Goal: Find specific page/section: Find specific page/section

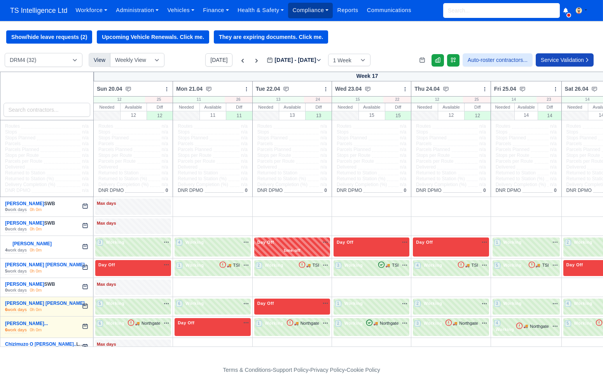
click at [322, 14] on link "Compliance" at bounding box center [310, 10] width 45 height 15
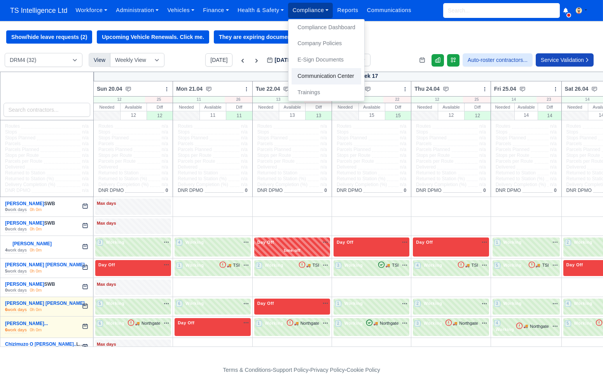
click at [320, 73] on link "Communication Center" at bounding box center [327, 76] width 70 height 16
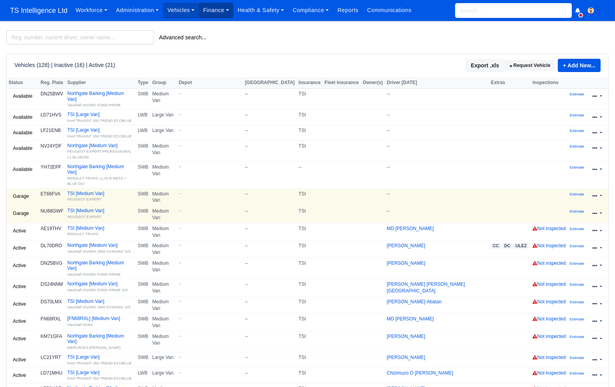
click at [216, 8] on link "Finance" at bounding box center [216, 10] width 35 height 15
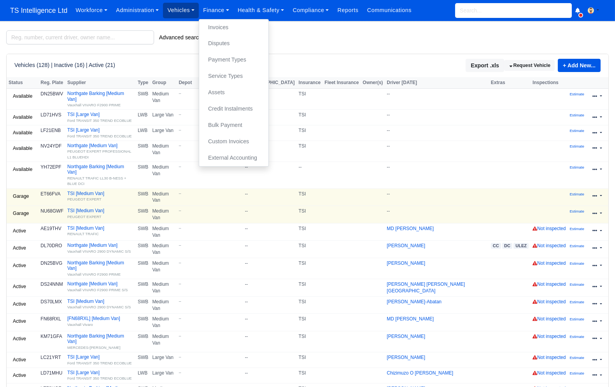
click at [187, 14] on link "Vehicles" at bounding box center [181, 10] width 36 height 15
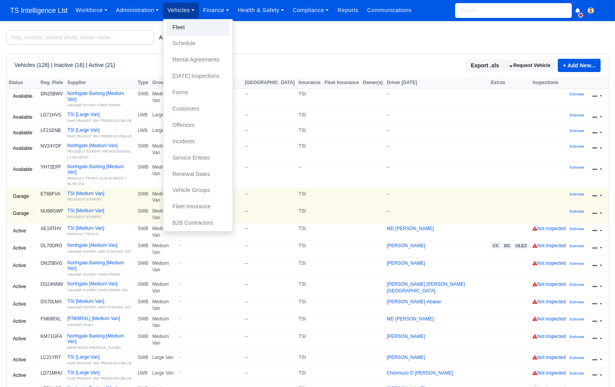
click at [186, 30] on link "Fleet" at bounding box center [197, 27] width 63 height 16
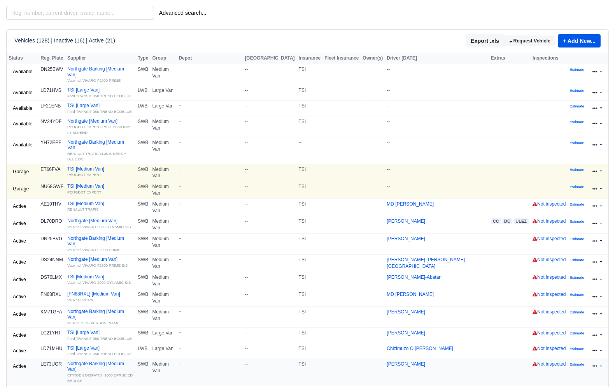
scroll to position [24, 0]
